Goal: Information Seeking & Learning: Learn about a topic

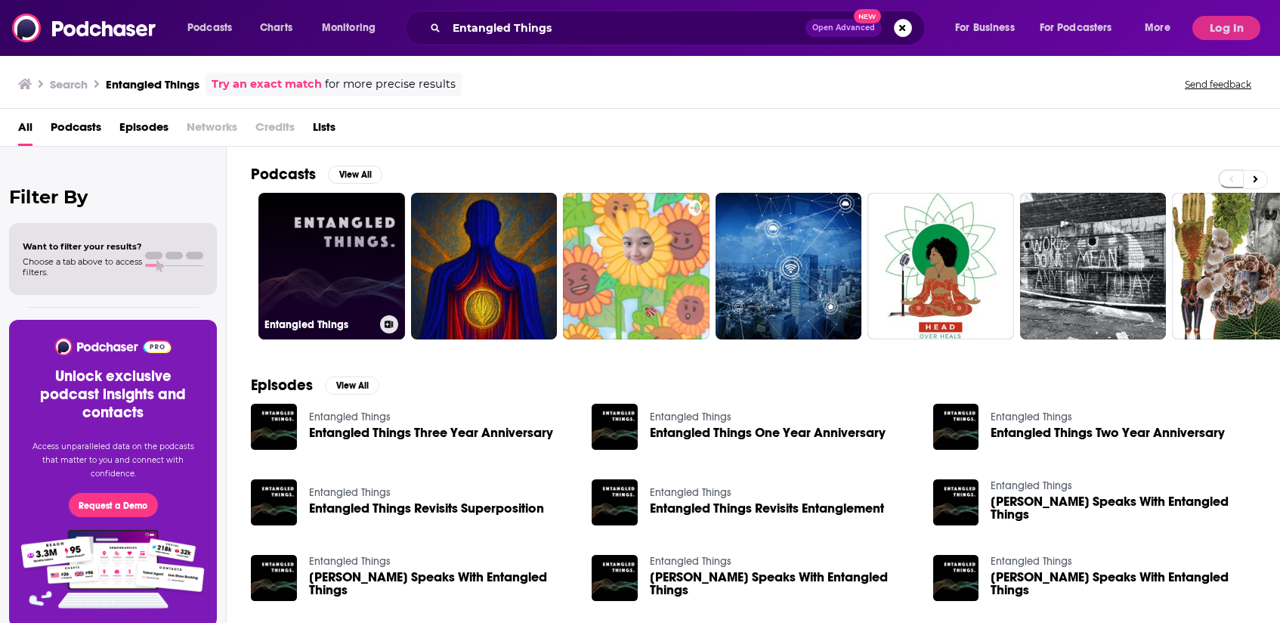
click at [305, 258] on link "Entangled Things" at bounding box center [331, 266] width 147 height 147
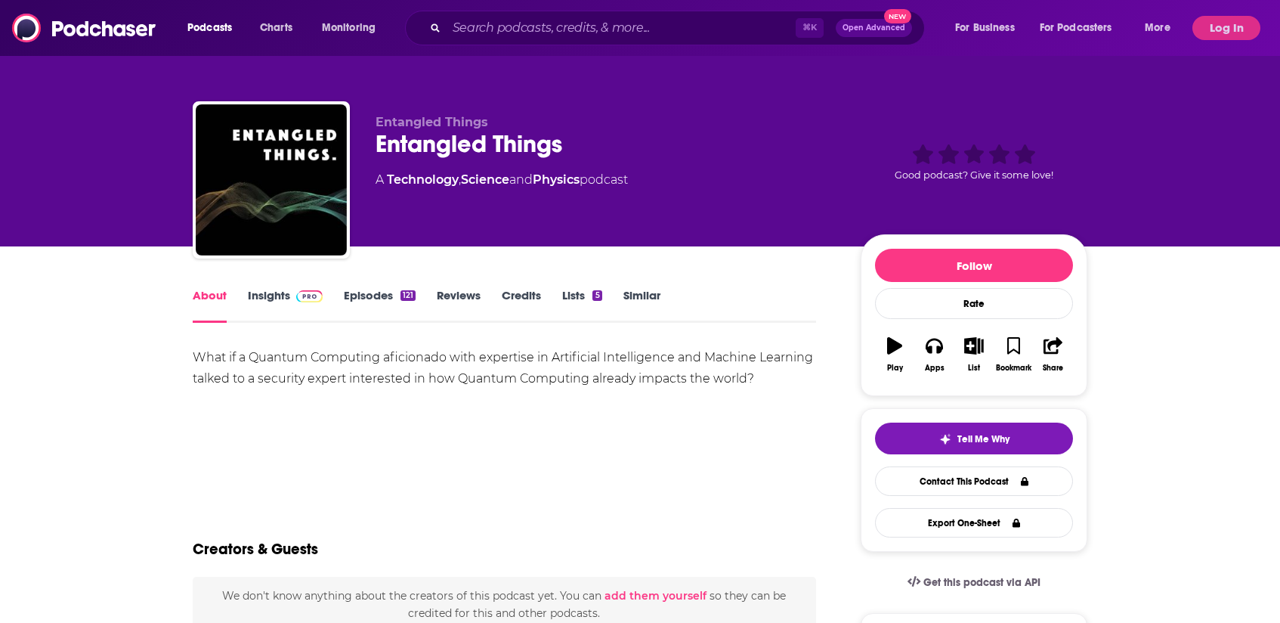
click at [274, 288] on link "Insights" at bounding box center [285, 305] width 75 height 35
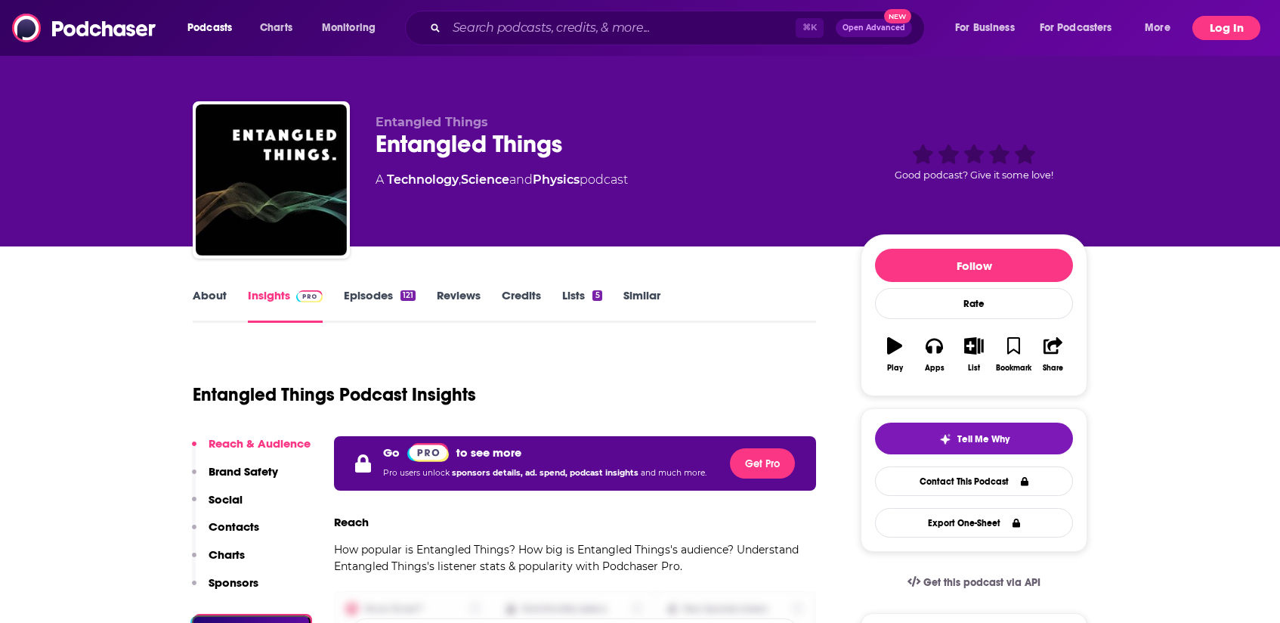
click at [1226, 37] on button "Log In" at bounding box center [1227, 28] width 68 height 24
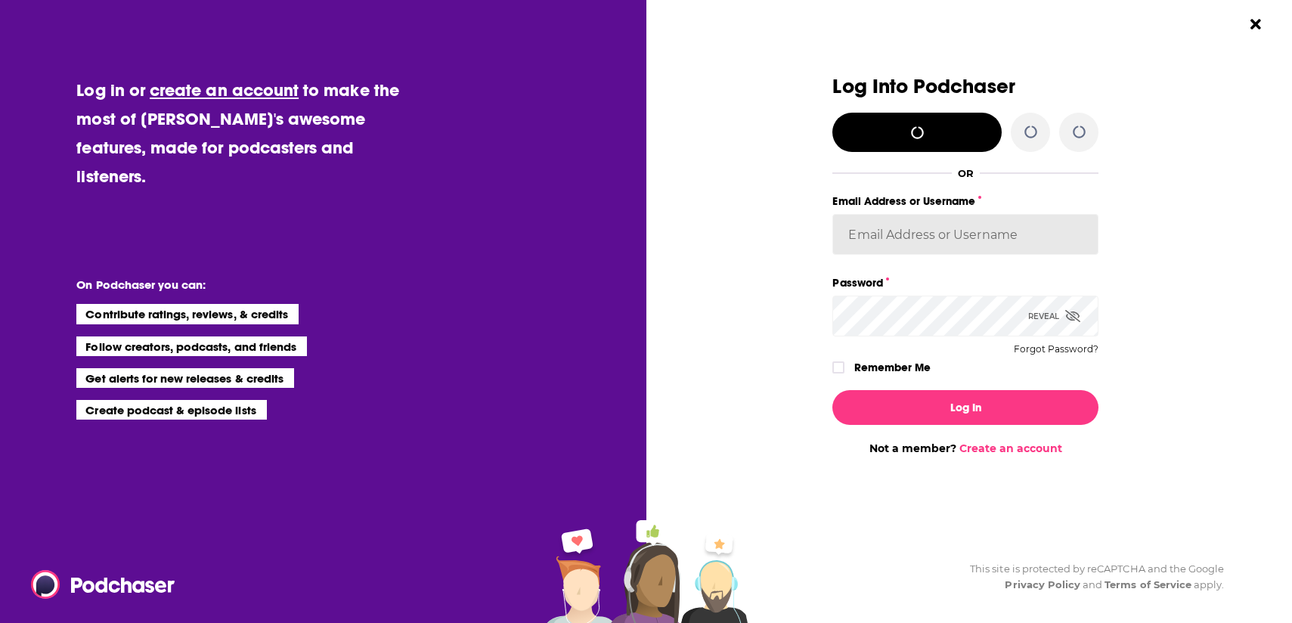
type input "Marketing09"
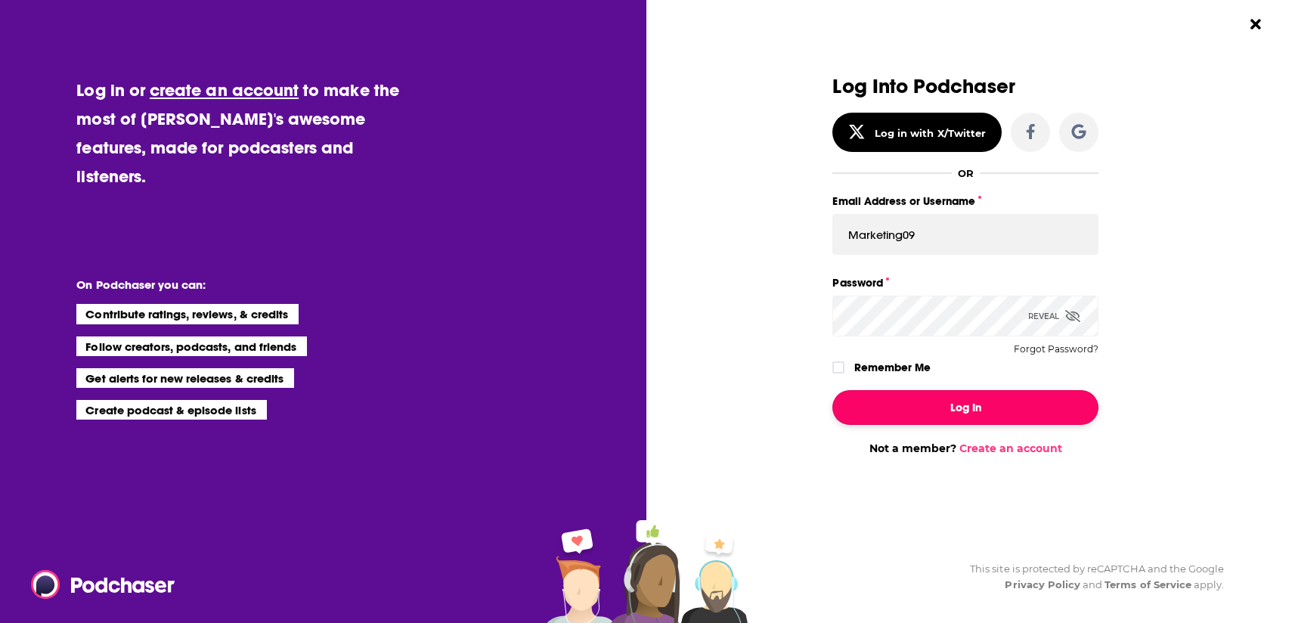
click at [970, 416] on button "Log In" at bounding box center [965, 407] width 266 height 35
